Goal: Task Accomplishment & Management: Manage account settings

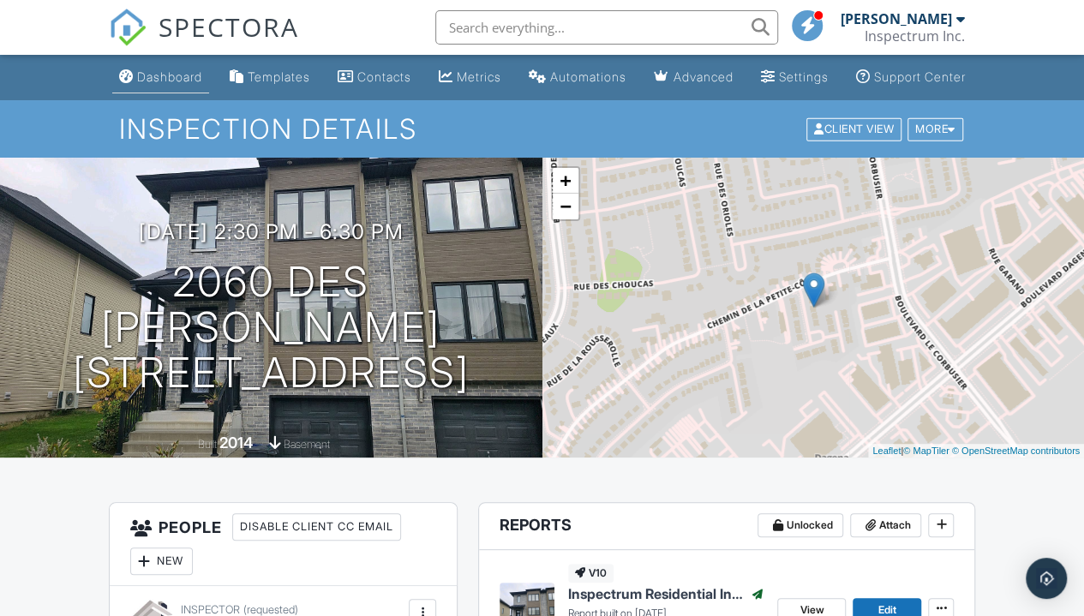
click at [152, 84] on div "Dashboard" at bounding box center [169, 76] width 65 height 15
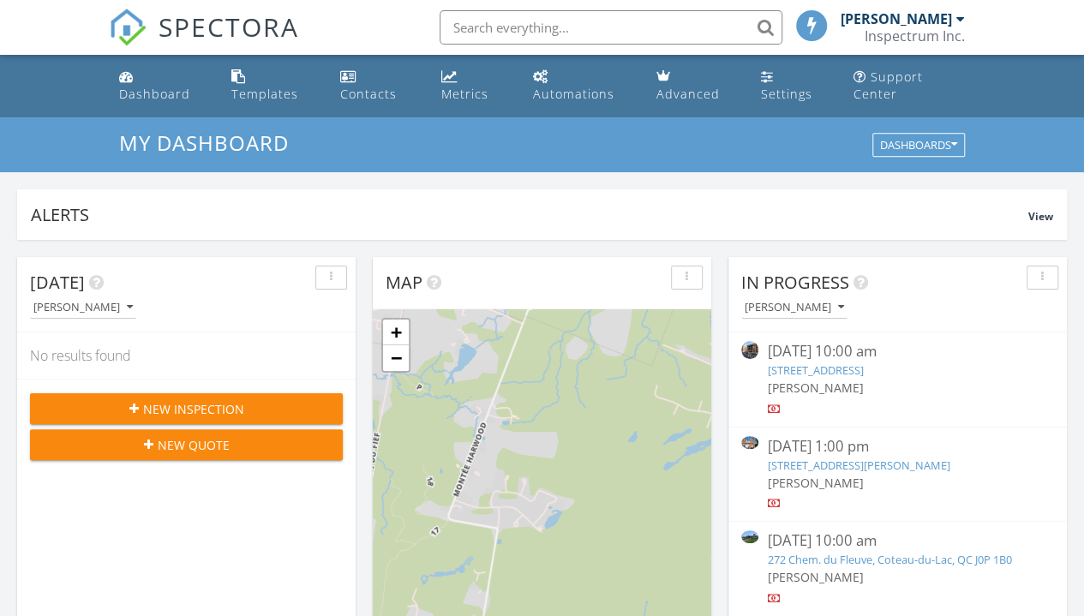
scroll to position [9, 9]
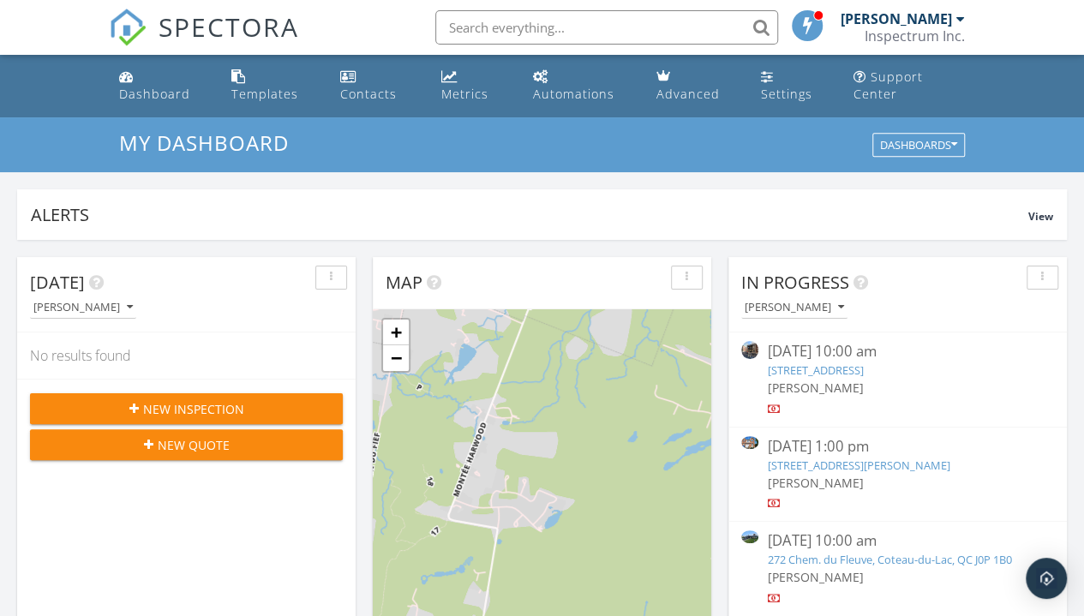
click at [948, 468] on link "[STREET_ADDRESS][PERSON_NAME]" at bounding box center [858, 464] width 182 height 15
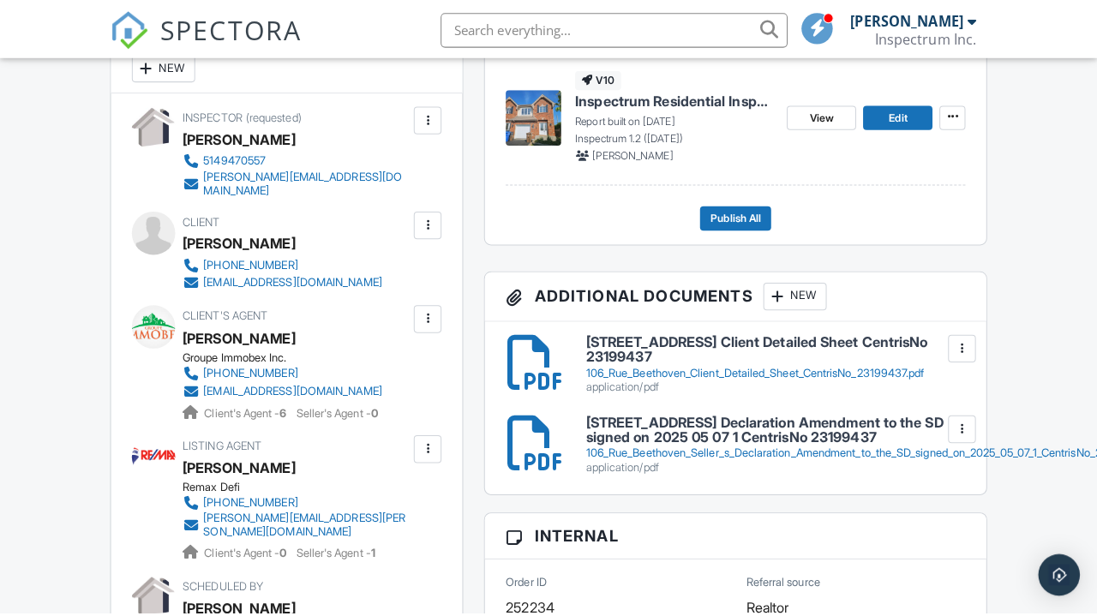
scroll to position [447, 0]
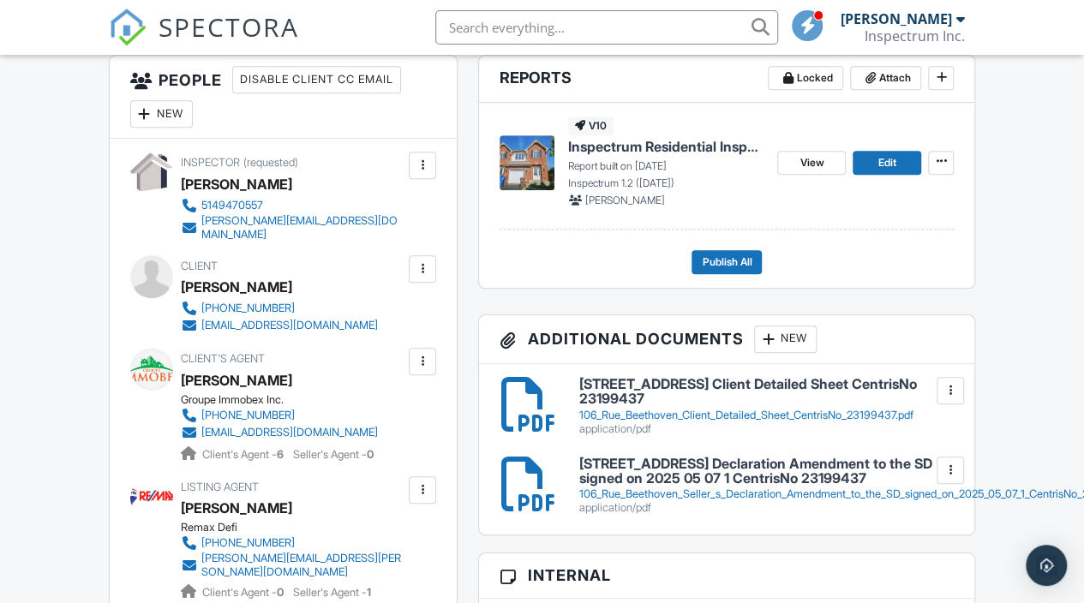
click at [777, 348] on div at bounding box center [768, 339] width 17 height 17
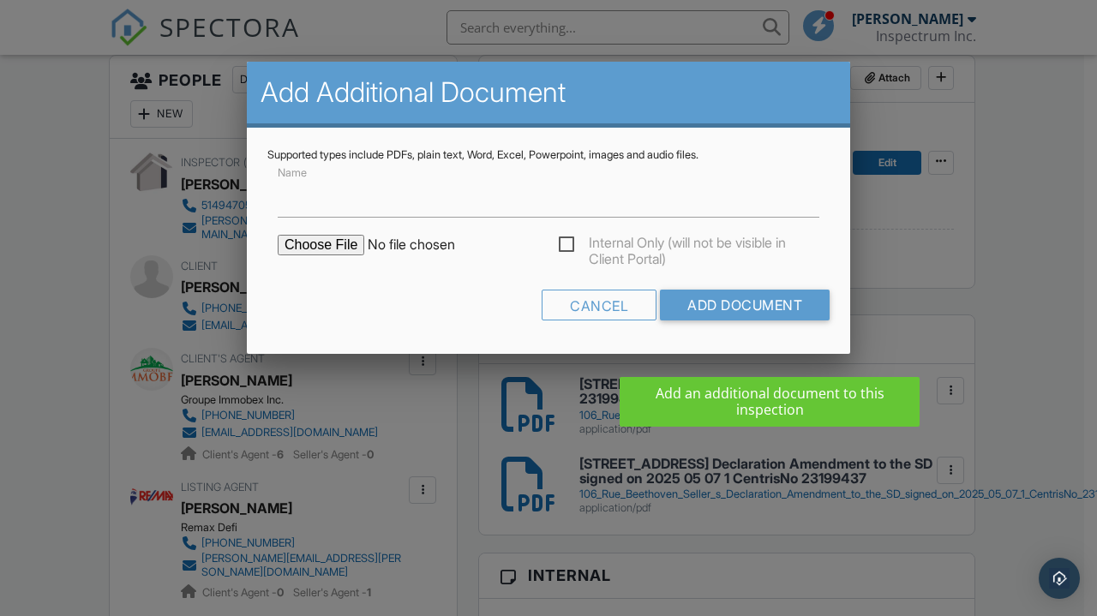
click at [336, 239] on input "file" at bounding box center [423, 245] width 291 height 21
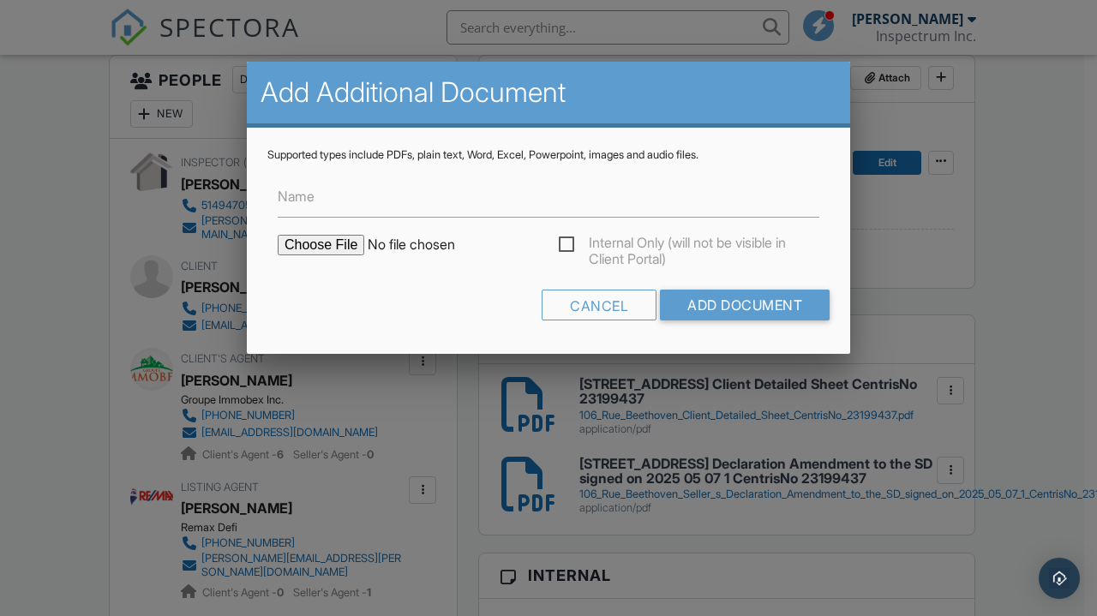
type input "C:\fakepath\AIBQ - Service Agreement Prapushan Sinnathamby_signed.pdf"
click at [720, 307] on input "Add Document" at bounding box center [745, 305] width 170 height 31
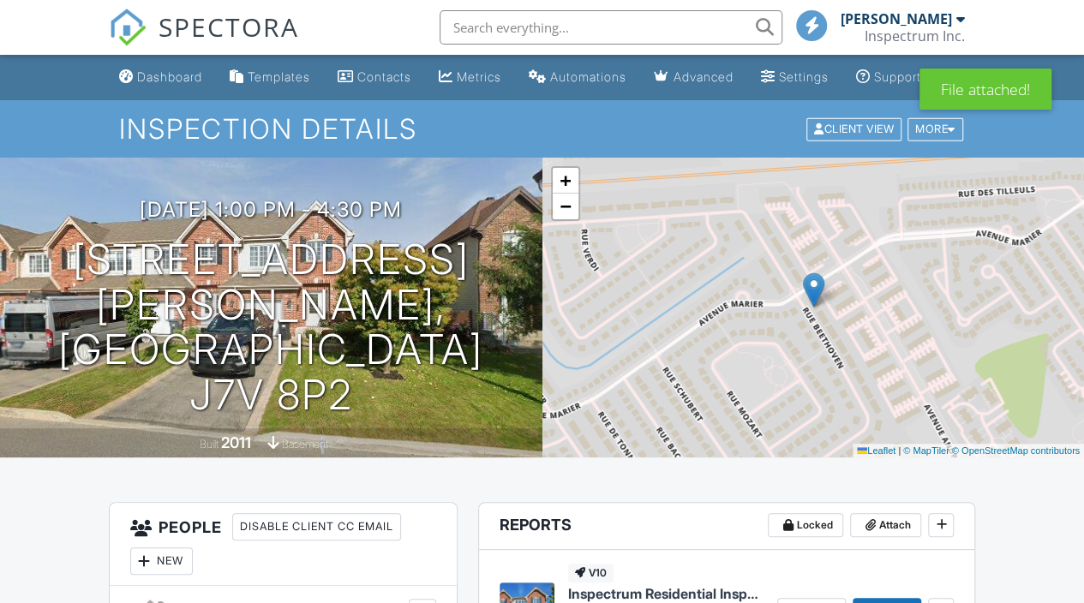
click at [697, 523] on header "Reports Locked Attach" at bounding box center [726, 526] width 495 height 47
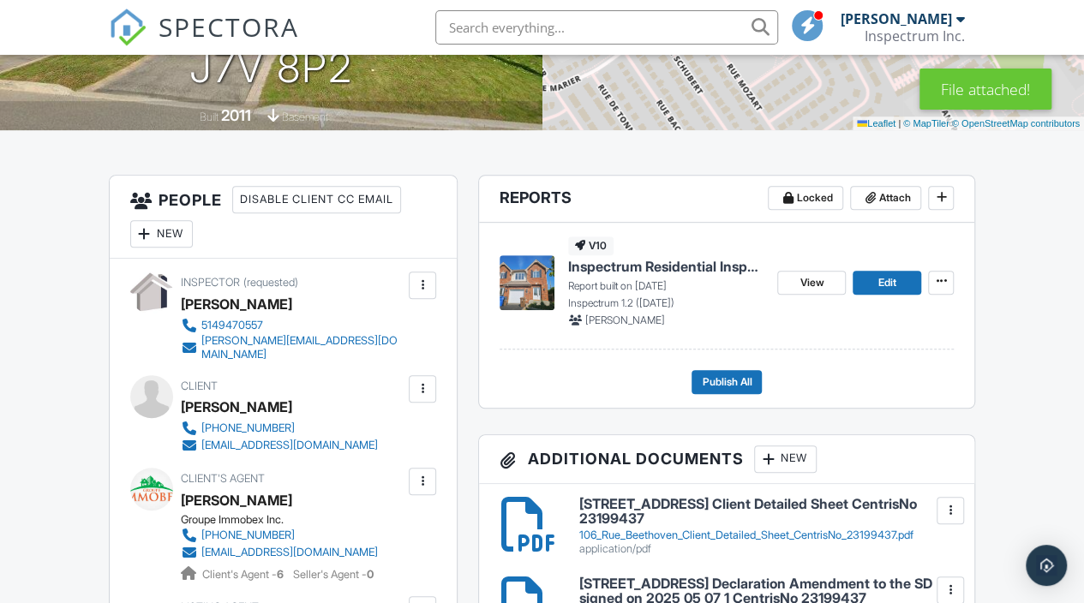
scroll to position [328, 0]
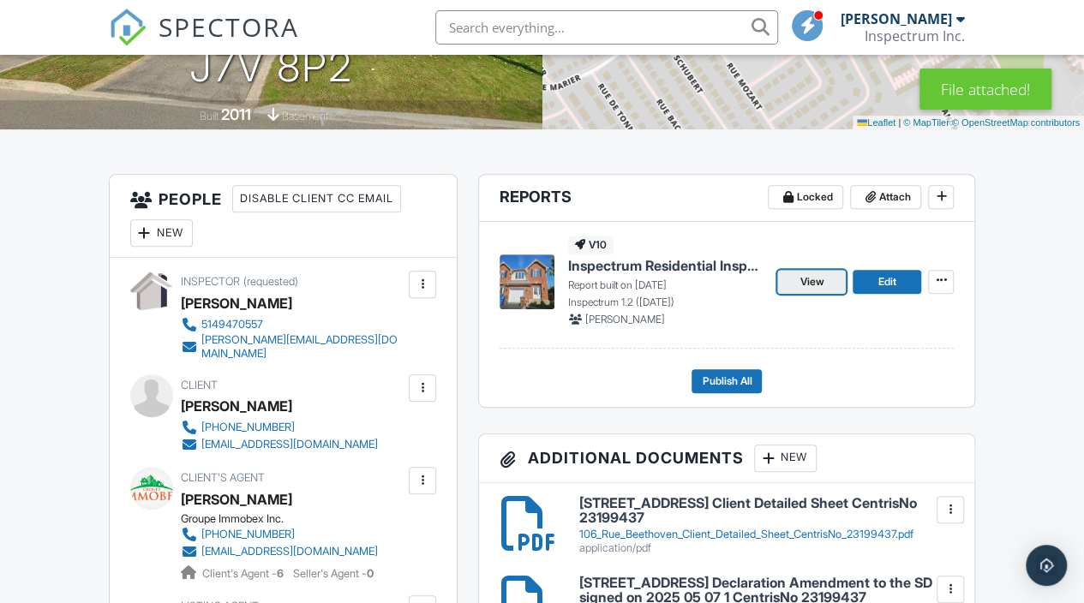
click at [790, 293] on link "View" at bounding box center [811, 282] width 69 height 24
click at [801, 290] on span "View" at bounding box center [811, 281] width 24 height 17
